Goal: Information Seeking & Learning: Learn about a topic

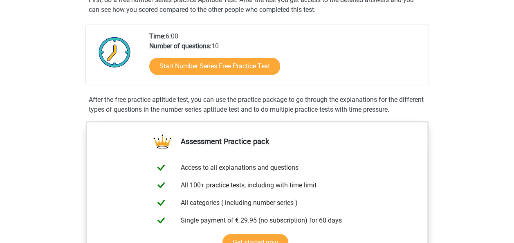
scroll to position [165, 0]
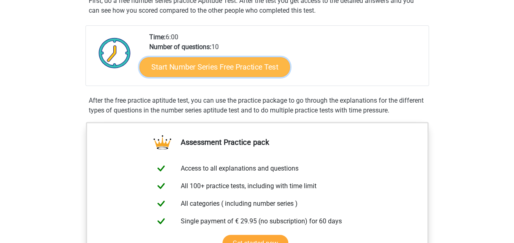
click at [186, 69] on link "Start Number Series Free Practice Test" at bounding box center [214, 67] width 150 height 20
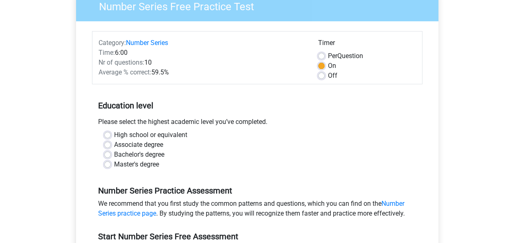
scroll to position [74, 0]
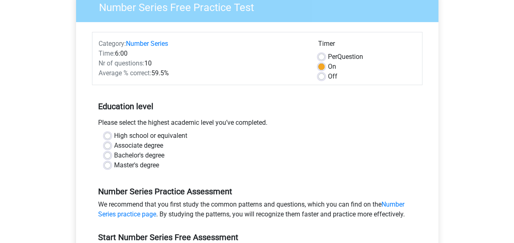
click at [114, 168] on label "Master's degree" at bounding box center [136, 165] width 45 height 10
click at [108, 168] on input "Master's degree" at bounding box center [107, 164] width 7 height 8
radio input "true"
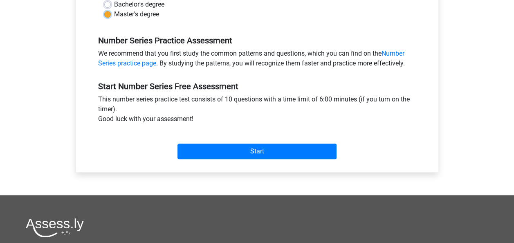
scroll to position [241, 0]
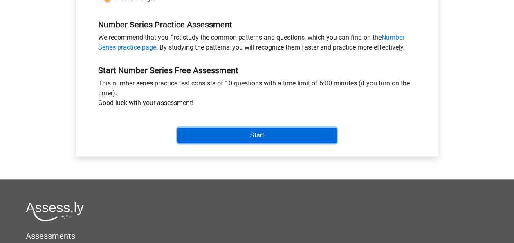
click at [230, 133] on input "Start" at bounding box center [256, 136] width 159 height 16
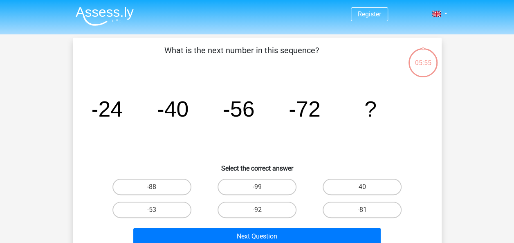
scroll to position [90, 0]
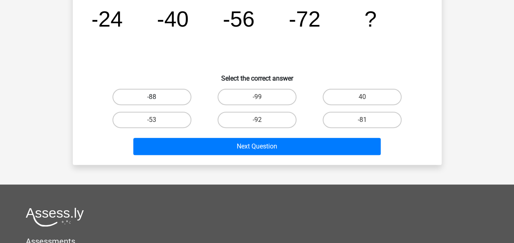
click at [159, 96] on label "-88" at bounding box center [151, 97] width 79 height 16
click at [157, 97] on input "-88" at bounding box center [154, 99] width 5 height 5
radio input "true"
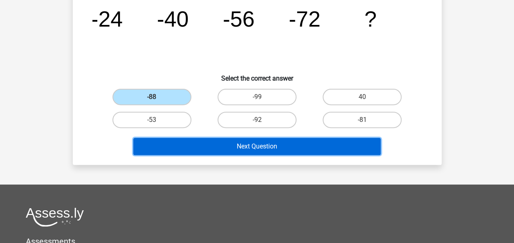
click at [196, 145] on button "Next Question" at bounding box center [256, 146] width 247 height 17
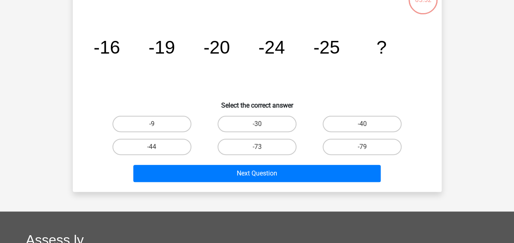
scroll to position [38, 0]
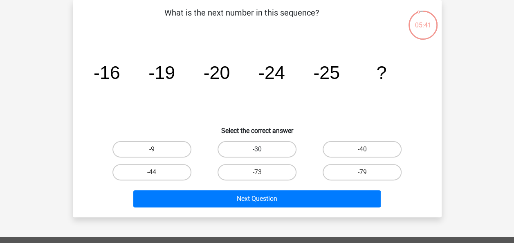
click at [238, 141] on label "-30" at bounding box center [256, 149] width 79 height 16
click at [257, 149] on input "-30" at bounding box center [259, 151] width 5 height 5
radio input "true"
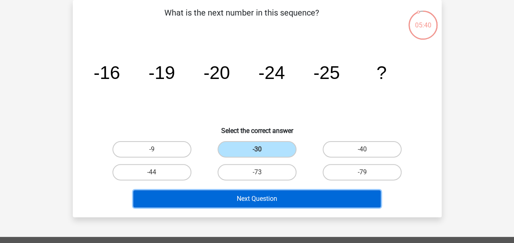
click at [228, 206] on button "Next Question" at bounding box center [256, 198] width 247 height 17
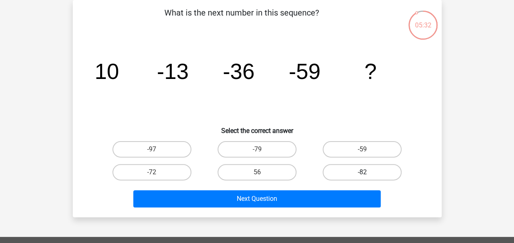
click at [337, 173] on label "-82" at bounding box center [361, 172] width 79 height 16
click at [362, 173] on input "-82" at bounding box center [364, 174] width 5 height 5
radio input "true"
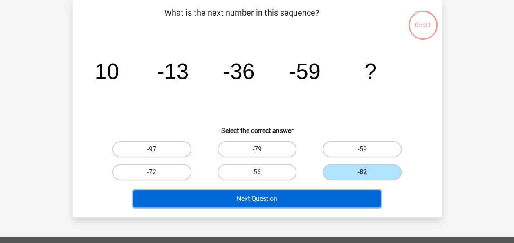
click at [309, 200] on button "Next Question" at bounding box center [256, 198] width 247 height 17
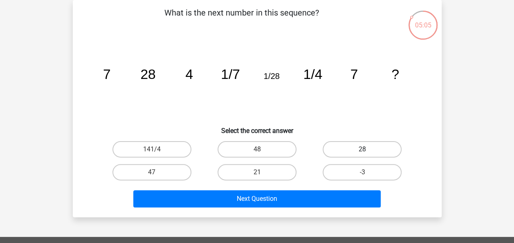
click at [359, 148] on label "28" at bounding box center [361, 149] width 79 height 16
click at [362, 149] on input "28" at bounding box center [364, 151] width 5 height 5
radio input "true"
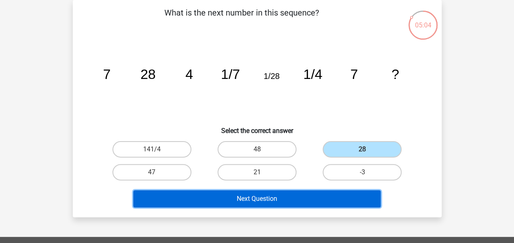
click at [286, 198] on button "Next Question" at bounding box center [256, 198] width 247 height 17
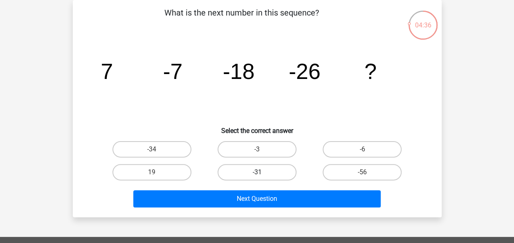
click at [233, 170] on label "-31" at bounding box center [256, 172] width 79 height 16
click at [257, 172] on input "-31" at bounding box center [259, 174] width 5 height 5
radio input "true"
click at [238, 207] on div "Next Question" at bounding box center [257, 200] width 316 height 20
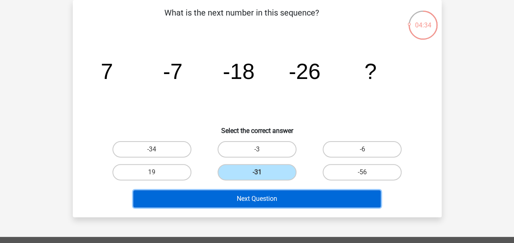
click at [239, 201] on button "Next Question" at bounding box center [256, 198] width 247 height 17
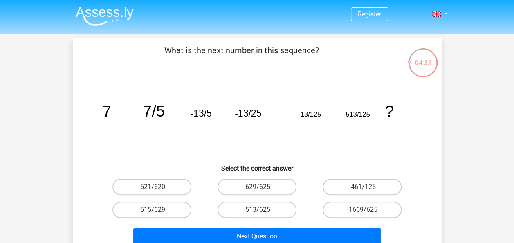
scroll to position [25, 0]
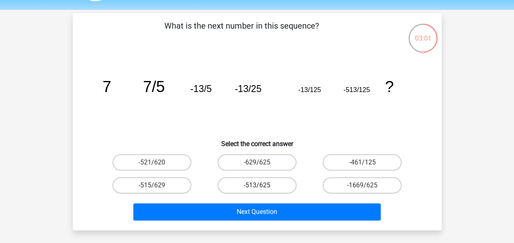
click at [265, 178] on label "-513/625" at bounding box center [256, 185] width 79 height 16
click at [262, 185] on input "-513/625" at bounding box center [259, 187] width 5 height 5
radio input "true"
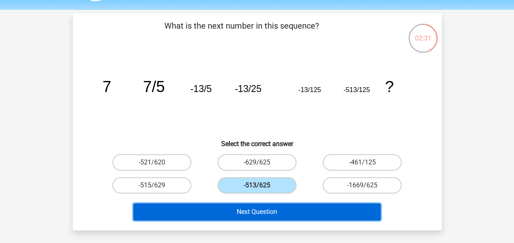
click at [270, 207] on button "Next Question" at bounding box center [256, 211] width 247 height 17
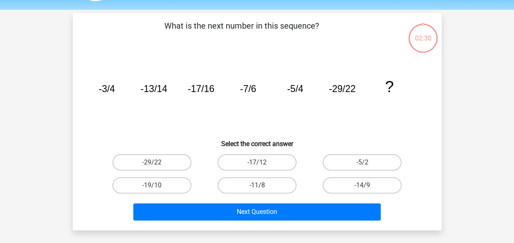
scroll to position [38, 0]
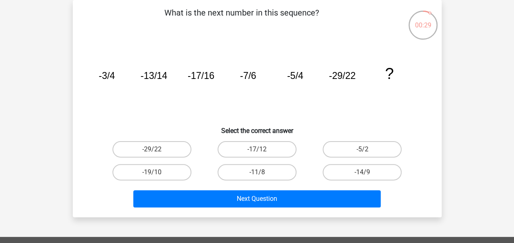
click at [258, 150] on input "-17/12" at bounding box center [259, 151] width 5 height 5
radio input "true"
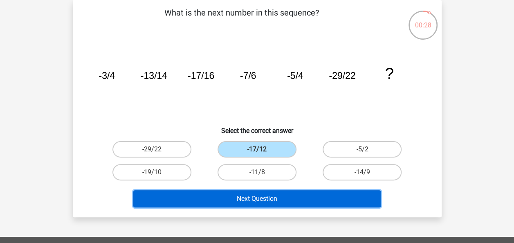
click at [253, 206] on button "Next Question" at bounding box center [256, 198] width 247 height 17
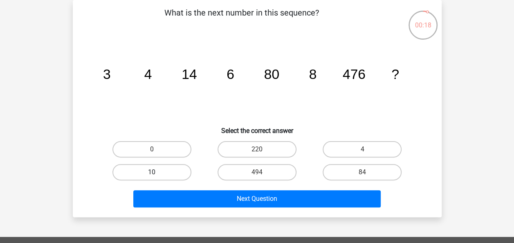
click at [135, 175] on label "10" at bounding box center [151, 172] width 79 height 16
click at [152, 175] on input "10" at bounding box center [154, 174] width 5 height 5
radio input "true"
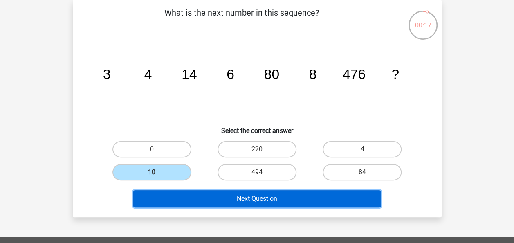
click at [230, 195] on button "Next Question" at bounding box center [256, 198] width 247 height 17
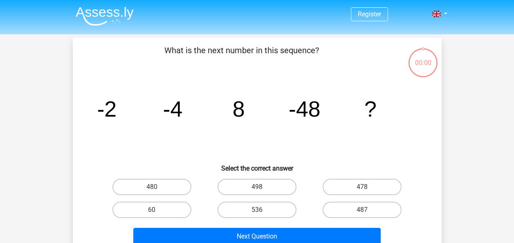
scroll to position [38, 0]
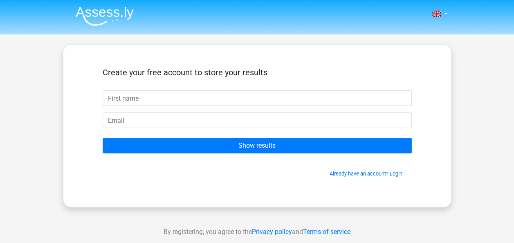
click at [121, 103] on input "text" at bounding box center [257, 98] width 309 height 16
type input "sam"
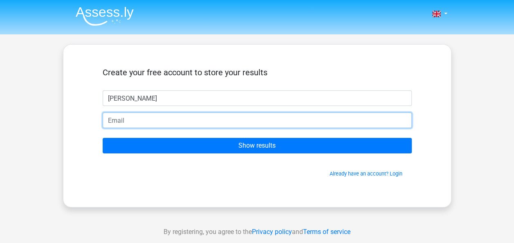
click at [109, 117] on input "email" at bounding box center [257, 120] width 309 height 16
type input "sam37@hotmail.it"
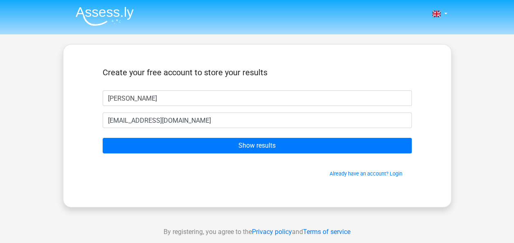
click at [143, 137] on form "Create your free account to store your results sam sam37@hotmail.it Show result…" at bounding box center [257, 122] width 309 height 110
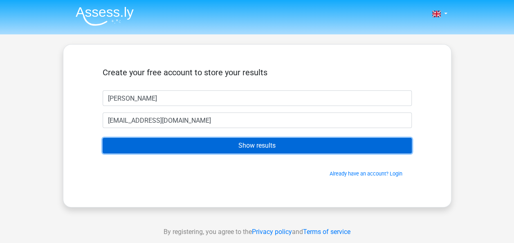
click at [143, 147] on input "Show results" at bounding box center [257, 146] width 309 height 16
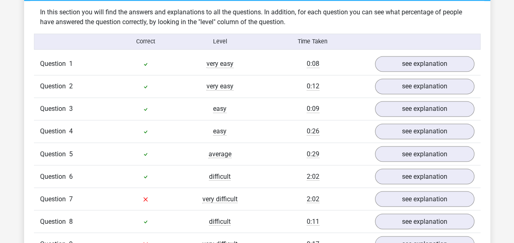
scroll to position [678, 0]
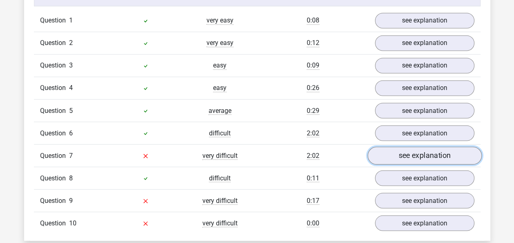
click at [413, 149] on link "see explanation" at bounding box center [424, 156] width 114 height 18
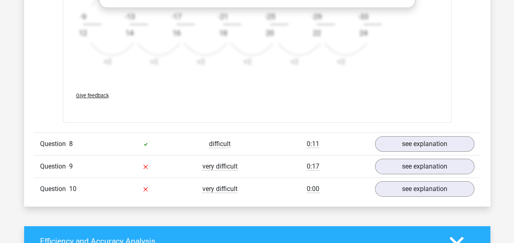
scroll to position [1219, 0]
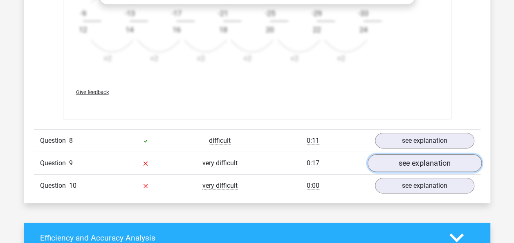
click at [409, 156] on link "see explanation" at bounding box center [424, 163] width 114 height 18
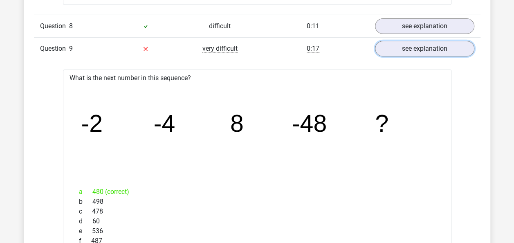
scroll to position [1333, 0]
click at [234, 120] on tspan "8" at bounding box center [236, 123] width 13 height 27
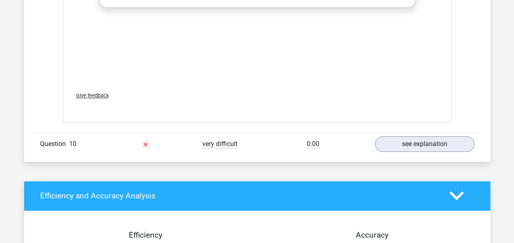
scroll to position [1766, 0]
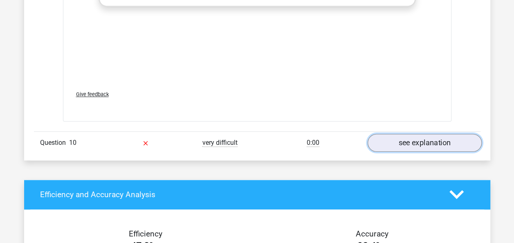
click at [396, 141] on link "see explanation" at bounding box center [424, 143] width 114 height 18
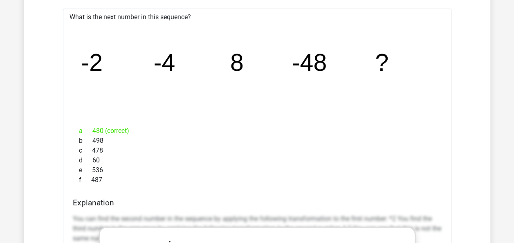
scroll to position [1384, 0]
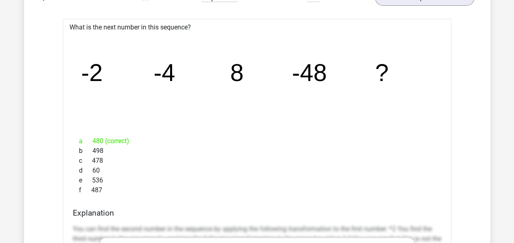
click at [321, 146] on div "b 498" at bounding box center [257, 151] width 369 height 10
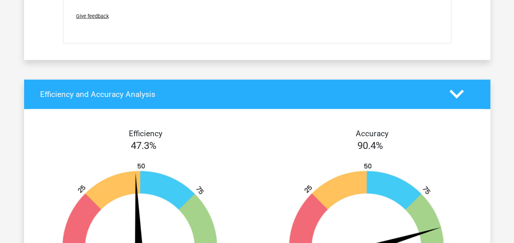
scroll to position [2253, 0]
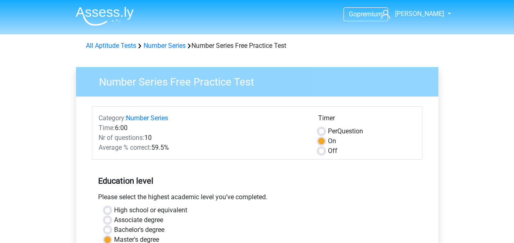
scroll to position [241, 0]
